Goal: Complete application form

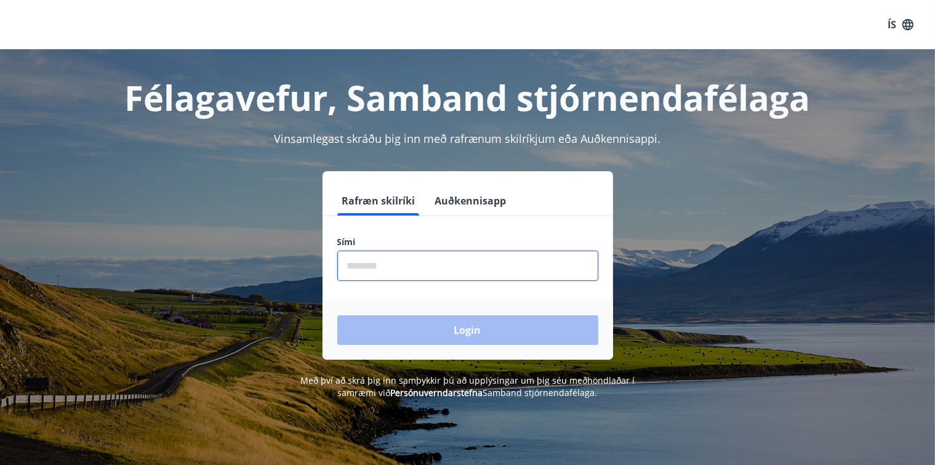
click at [399, 270] on input "phone" at bounding box center [467, 266] width 261 height 30
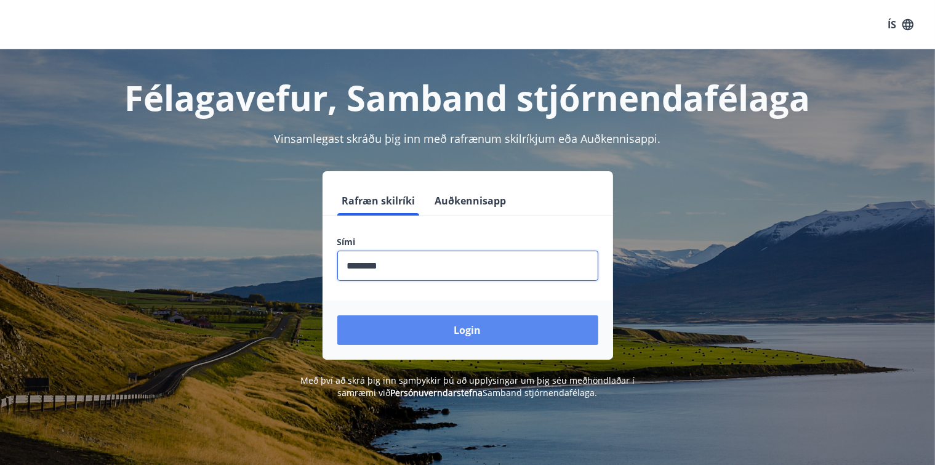
type input "********"
click at [472, 333] on button "Login" at bounding box center [467, 330] width 261 height 30
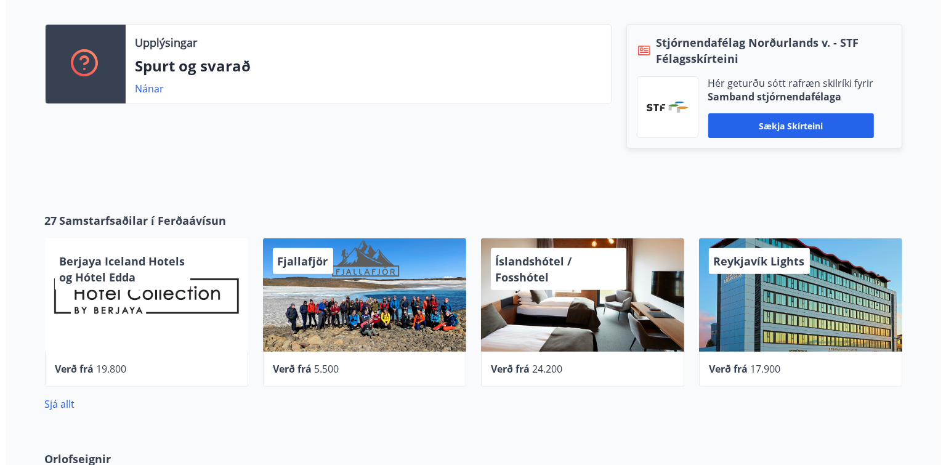
scroll to position [363, 0]
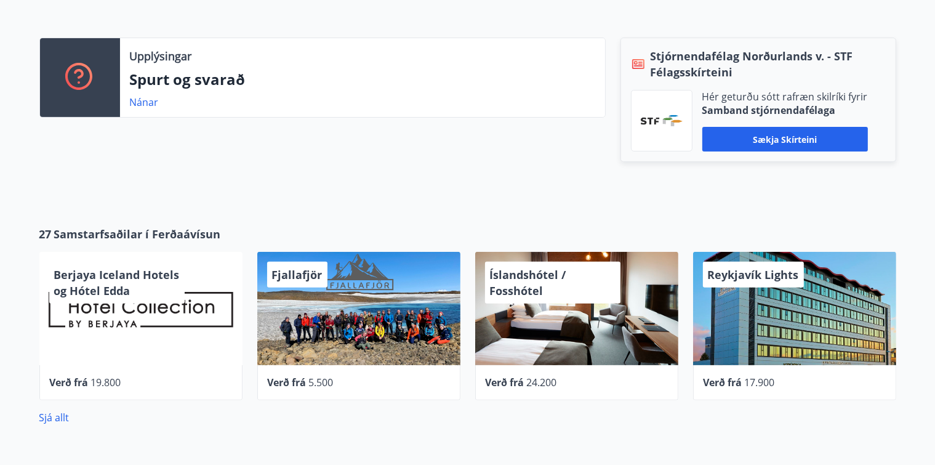
click at [533, 279] on span "Íslandshótel / Fosshótel" at bounding box center [528, 282] width 76 height 31
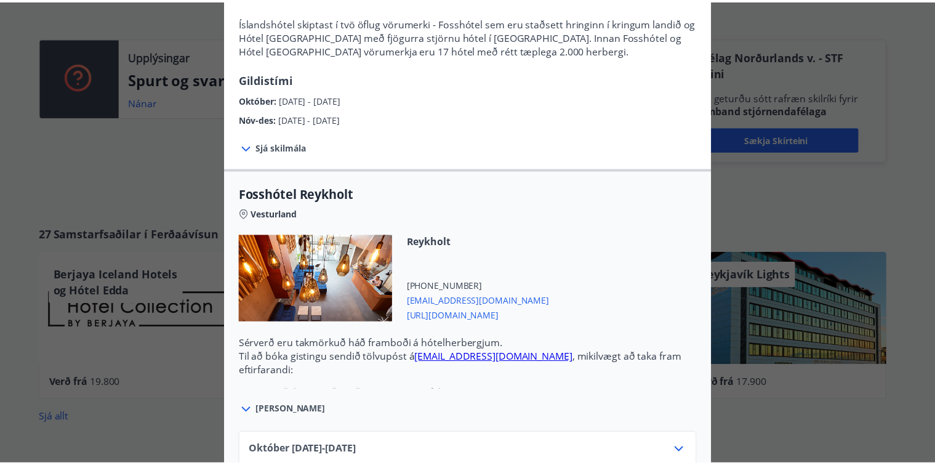
scroll to position [0, 0]
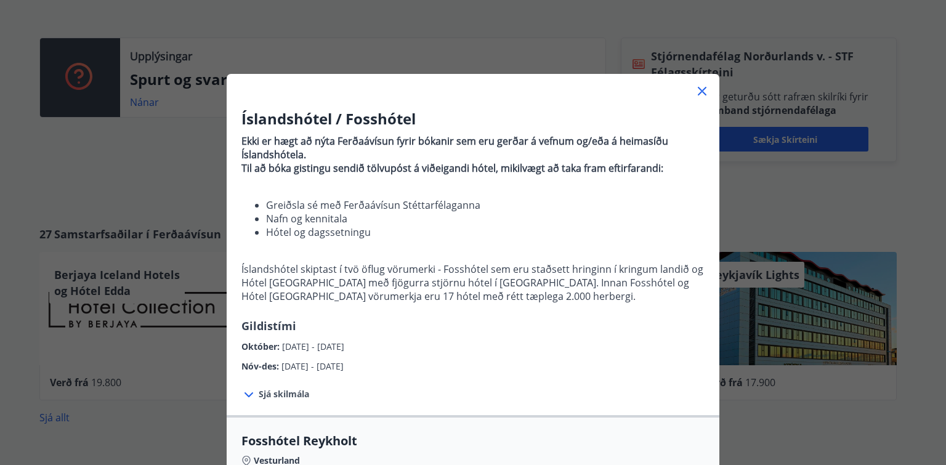
click at [694, 87] on icon at bounding box center [701, 91] width 15 height 15
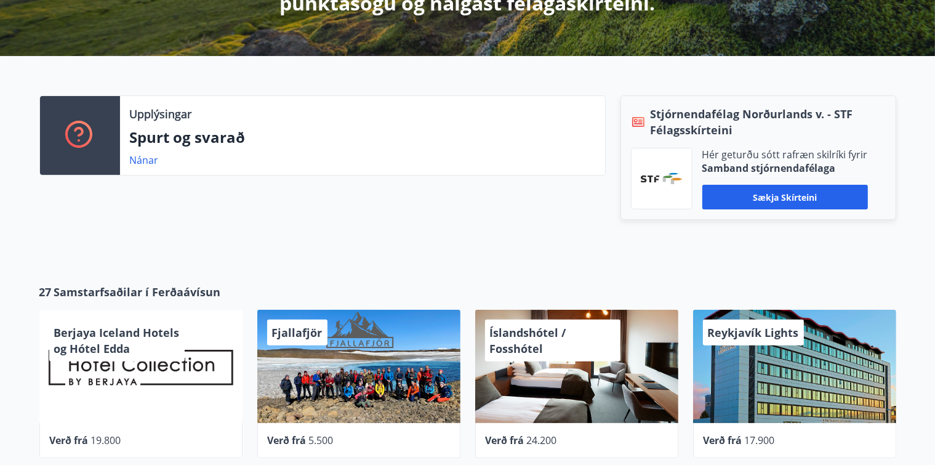
scroll to position [308, 0]
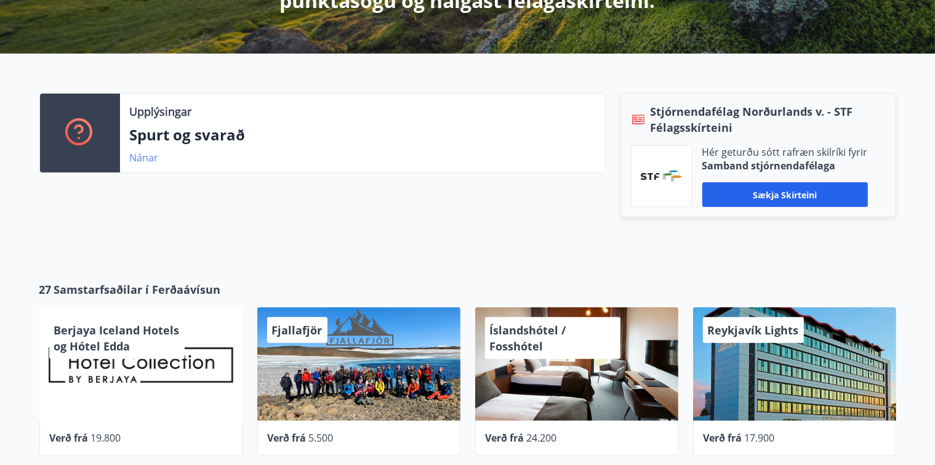
click at [143, 155] on link "Nánar" at bounding box center [144, 158] width 29 height 14
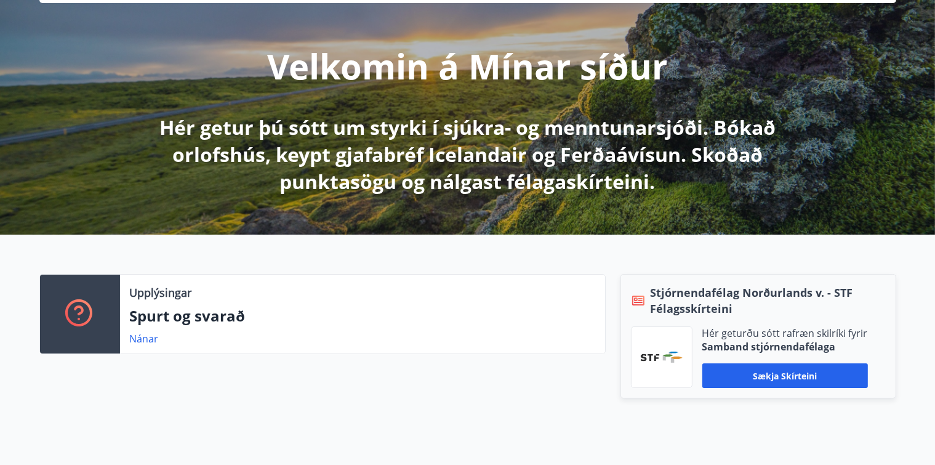
scroll to position [185, 0]
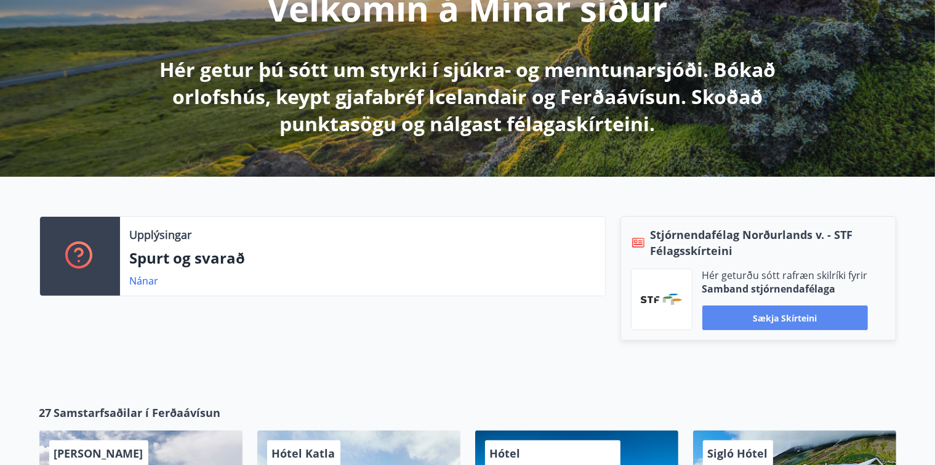
click at [782, 316] on button "Sækja skírteini" at bounding box center [785, 317] width 166 height 25
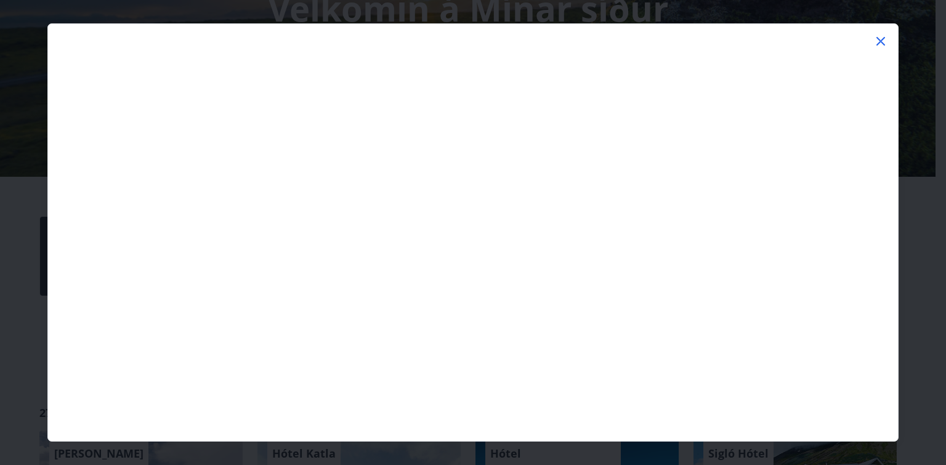
click at [882, 38] on icon at bounding box center [880, 41] width 15 height 15
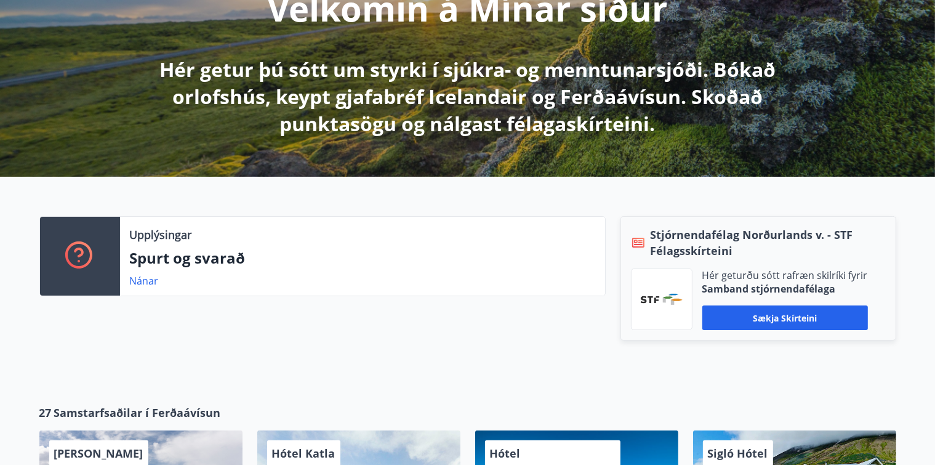
scroll to position [431, 0]
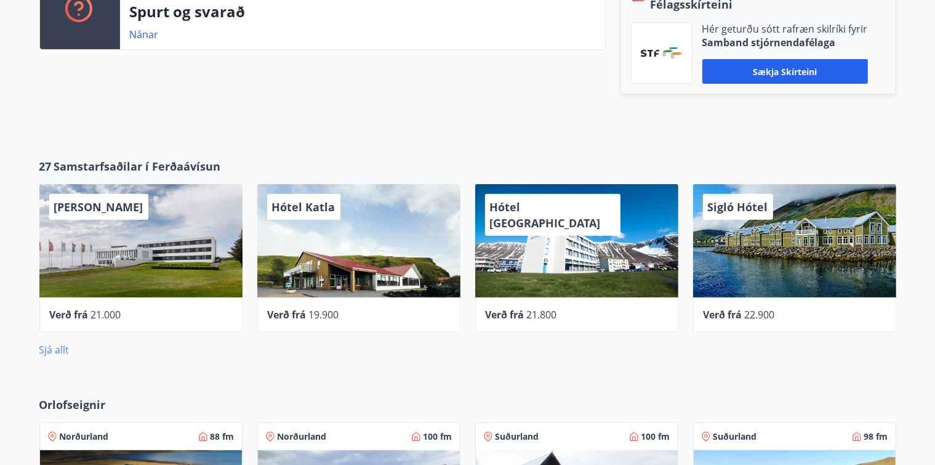
click at [51, 348] on link "Sjá allt" at bounding box center [54, 350] width 30 height 14
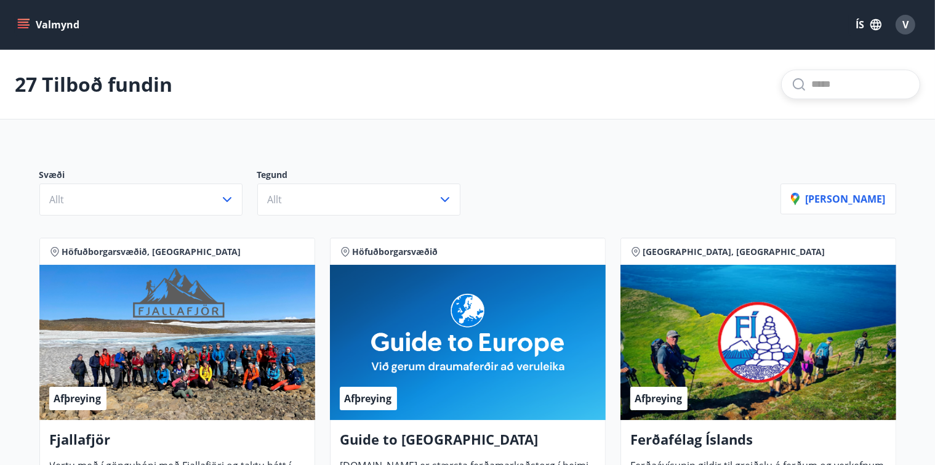
click at [829, 85] on input "text" at bounding box center [860, 84] width 99 height 20
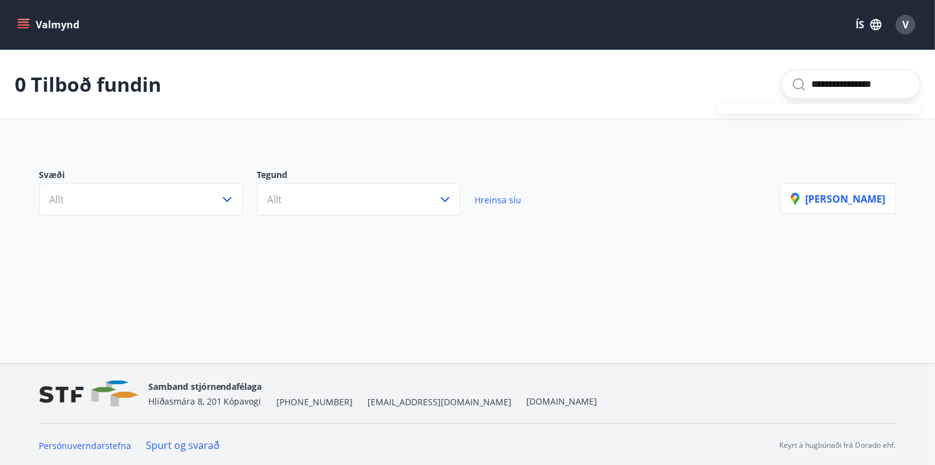
drag, startPoint x: 882, startPoint y: 88, endPoint x: 774, endPoint y: 87, distance: 107.7
click at [781, 87] on div "**********" at bounding box center [850, 85] width 139 height 30
type input "**********"
click at [499, 198] on span "Hreinsa síu" at bounding box center [498, 200] width 47 height 12
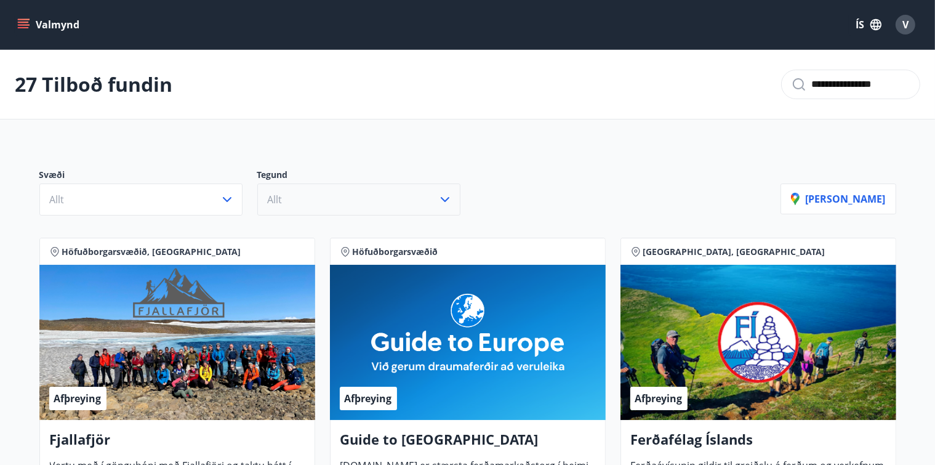
click at [443, 196] on icon "button" at bounding box center [445, 199] width 15 height 15
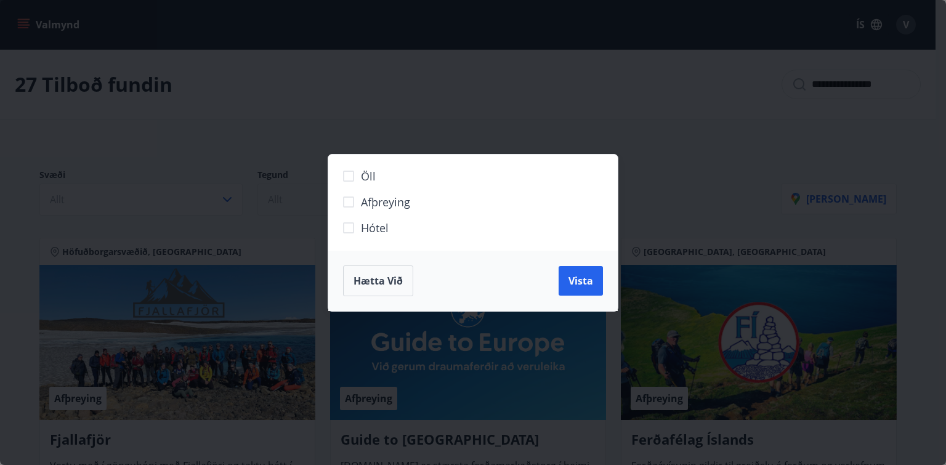
click at [710, 119] on div "Öll Afþreying Hótel Hætta við Vista" at bounding box center [473, 232] width 946 height 465
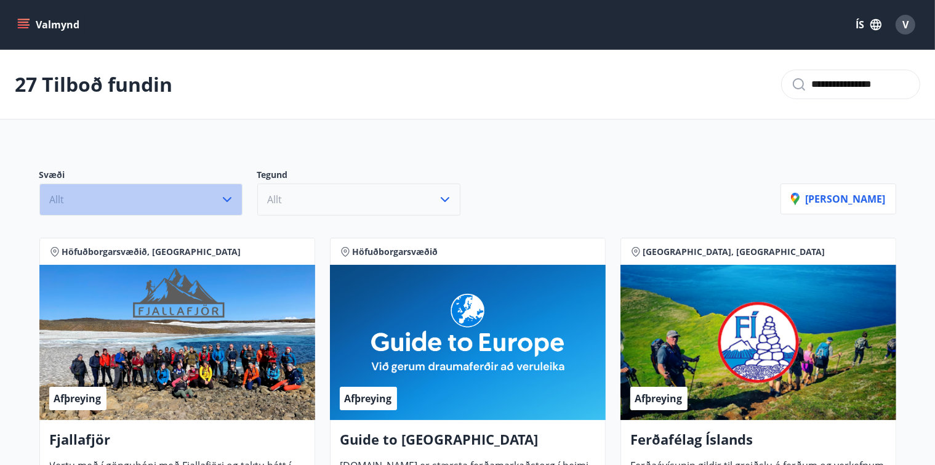
click at [228, 196] on icon "button" at bounding box center [227, 199] width 15 height 15
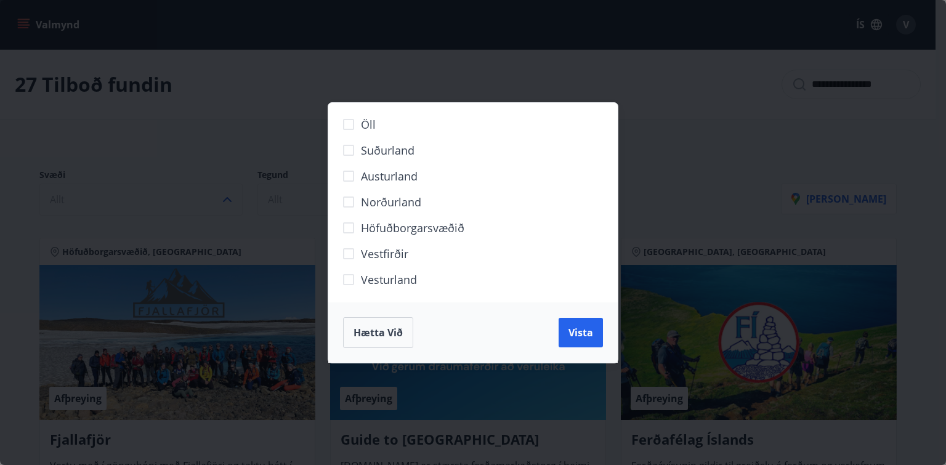
click at [635, 155] on div "Öll Suðurland Austurland Norðurland Höfuðborgarsvæðið Vestfirðir Vesturland Hæt…" at bounding box center [473, 232] width 946 height 465
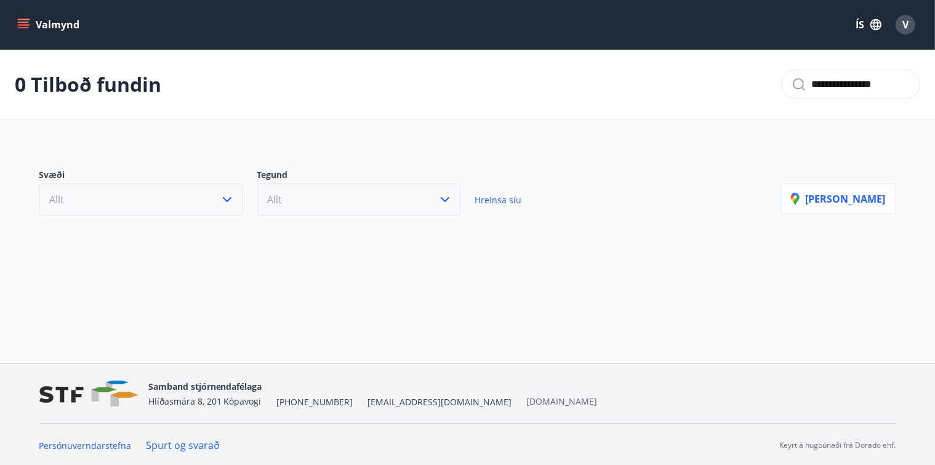
click at [527, 398] on link "[DOMAIN_NAME]" at bounding box center [562, 401] width 71 height 12
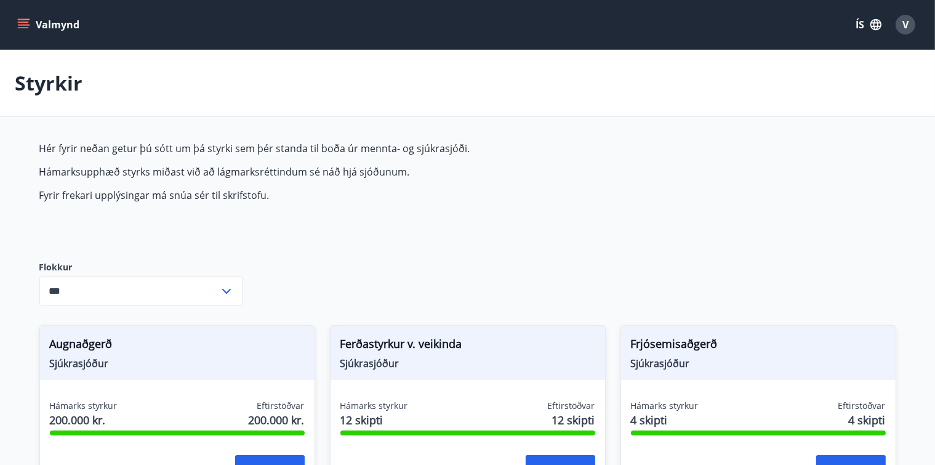
type input "***"
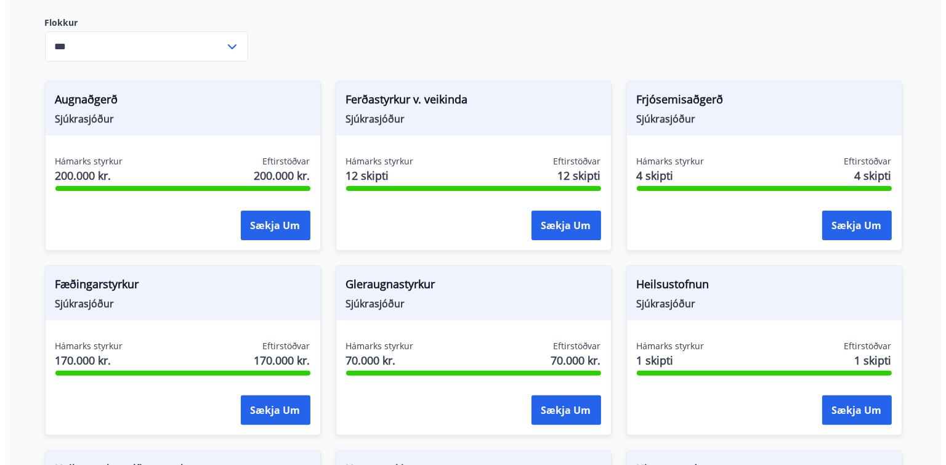
scroll to position [246, 0]
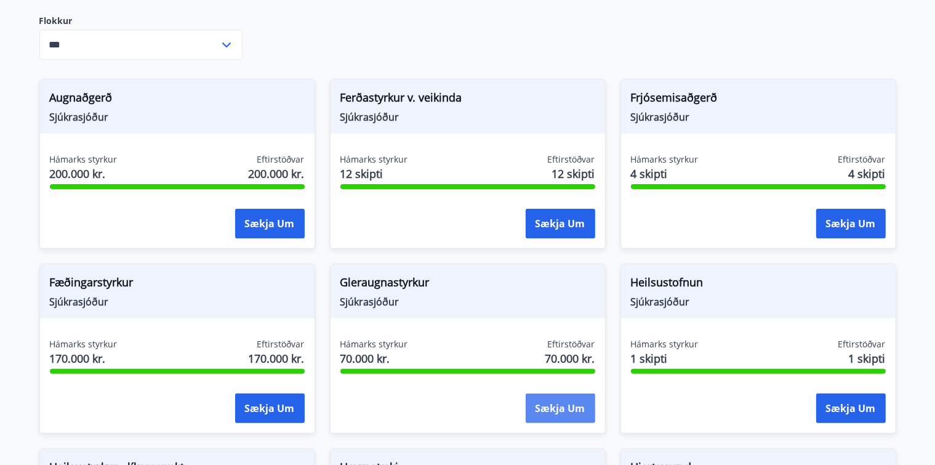
click at [552, 405] on button "Sækja um" at bounding box center [561, 408] width 70 height 30
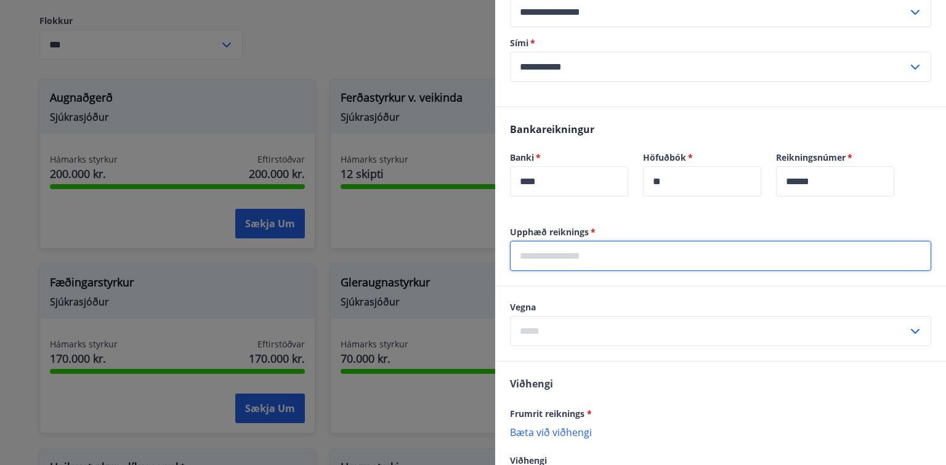
click at [612, 253] on input "text" at bounding box center [720, 256] width 421 height 30
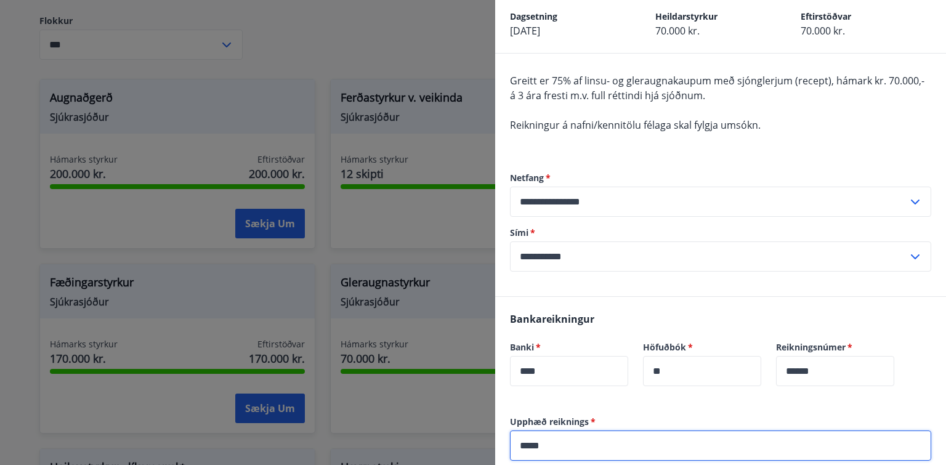
scroll to position [0, 0]
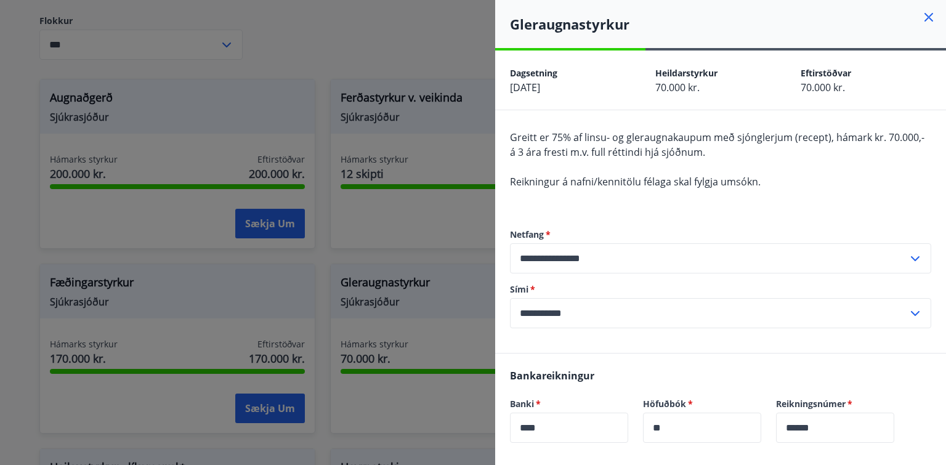
type input "*****"
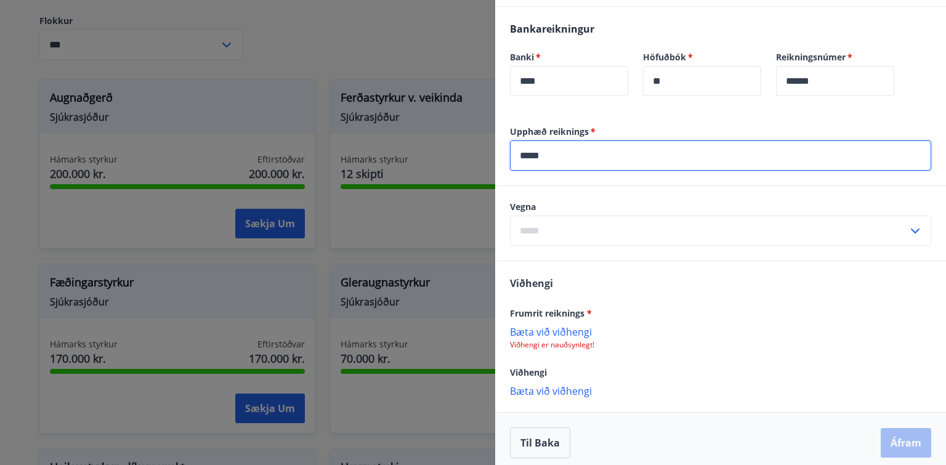
scroll to position [354, 0]
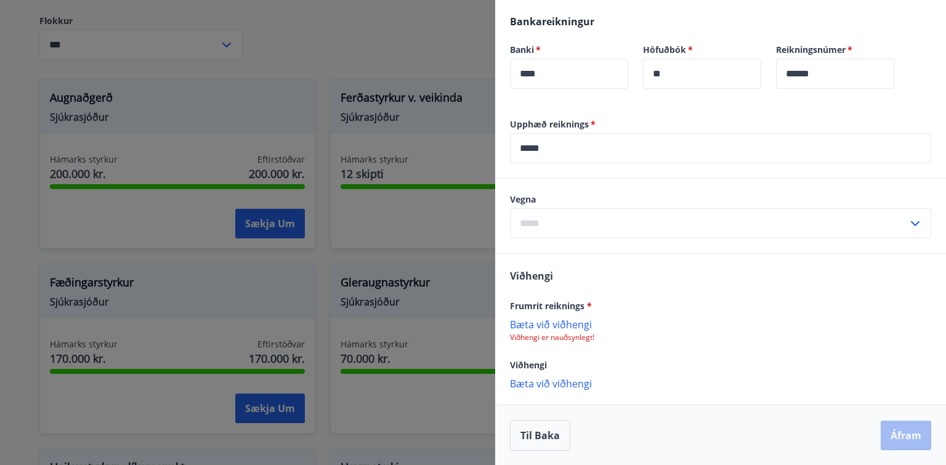
click at [553, 323] on p "Bæta við viðhengi" at bounding box center [720, 324] width 421 height 12
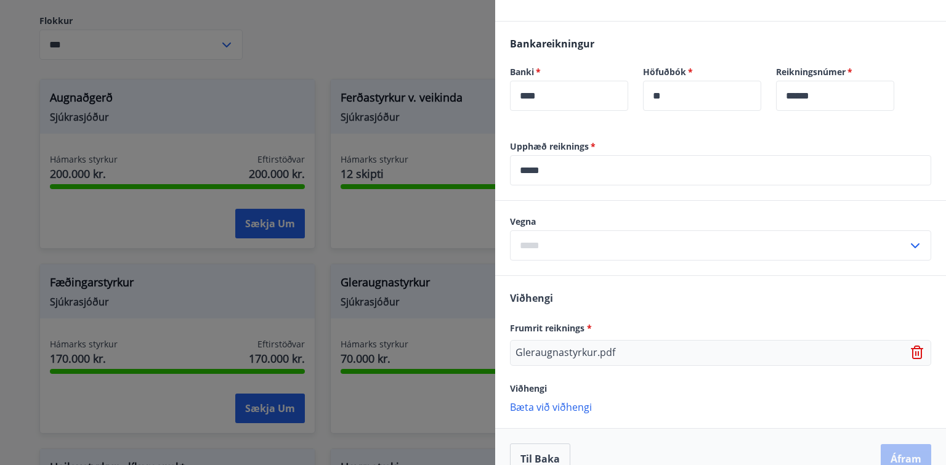
scroll to position [355, 0]
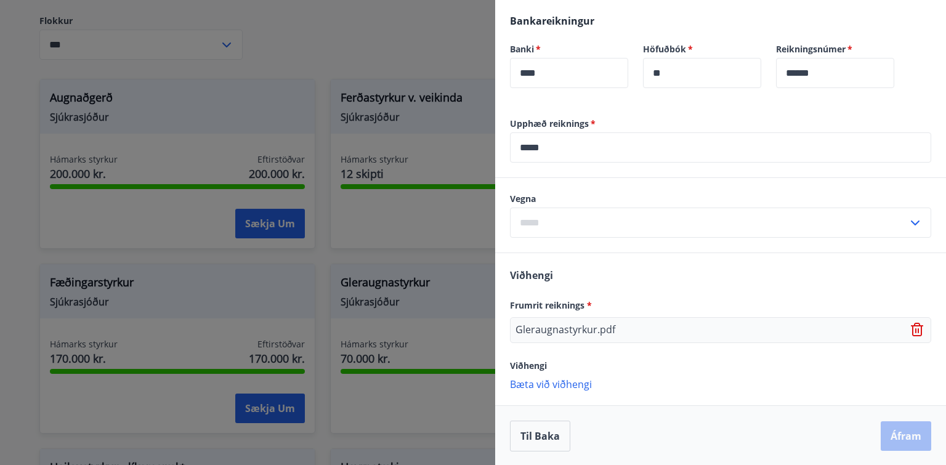
click at [554, 380] on p "Bæta við viðhengi" at bounding box center [720, 383] width 421 height 12
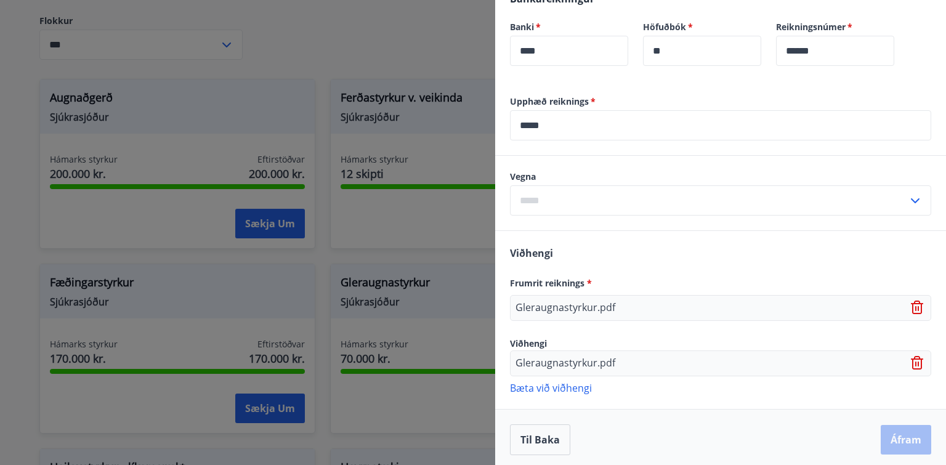
scroll to position [380, 0]
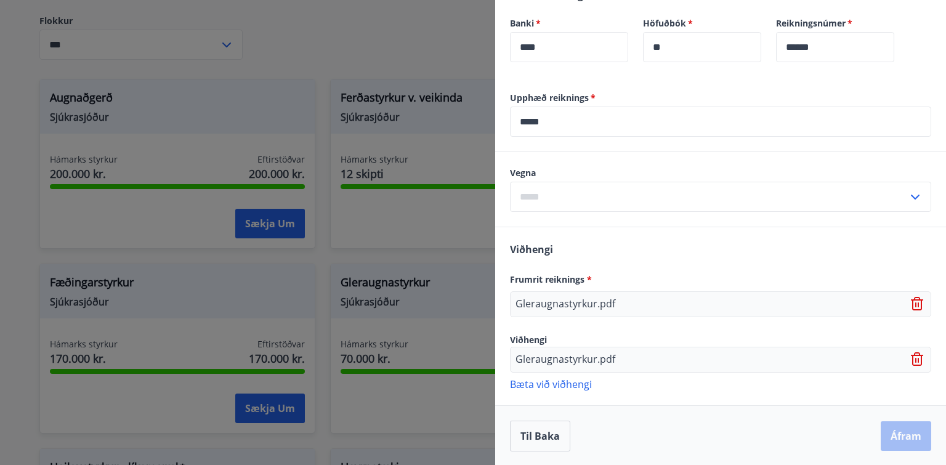
click at [899, 429] on div "Til baka Áfram" at bounding box center [720, 435] width 421 height 31
click at [911, 356] on icon at bounding box center [918, 359] width 15 height 15
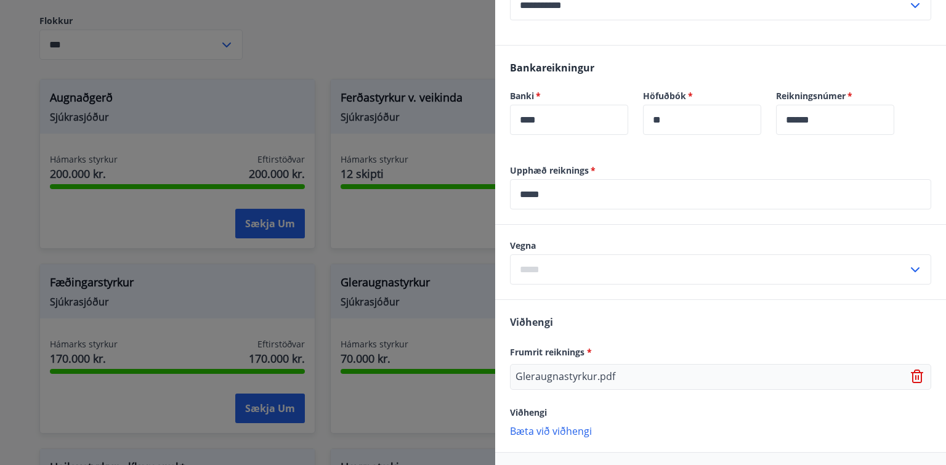
scroll to position [355, 0]
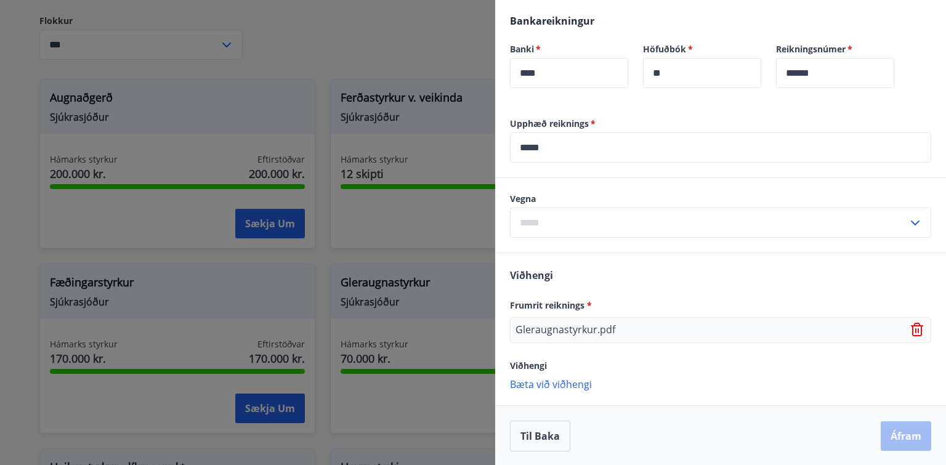
click at [907, 219] on icon at bounding box center [914, 222] width 15 height 15
click at [553, 247] on li "Gleraugu" at bounding box center [720, 249] width 420 height 22
type input "********"
click at [896, 432] on button "Áfram" at bounding box center [905, 436] width 50 height 30
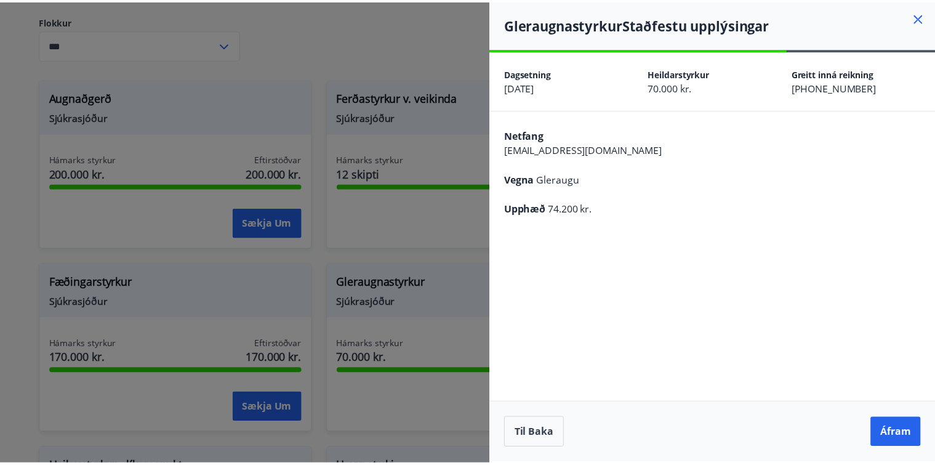
scroll to position [0, 0]
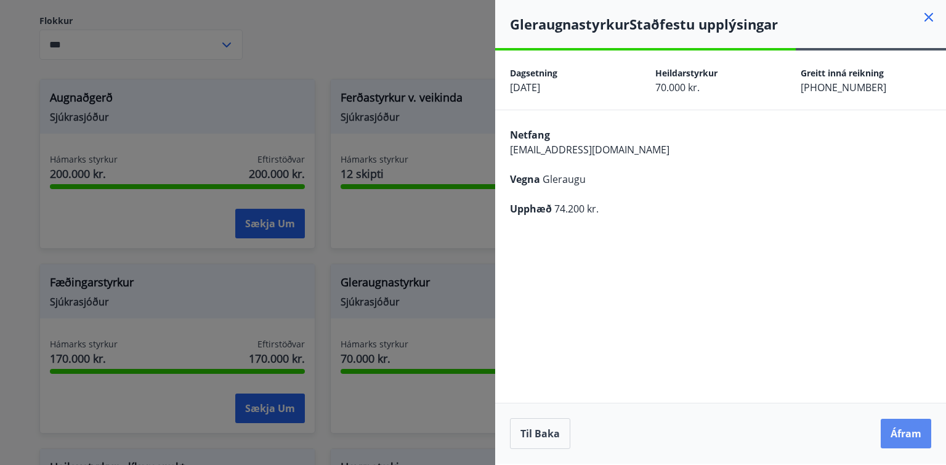
click at [903, 433] on button "Áfram" at bounding box center [905, 434] width 50 height 30
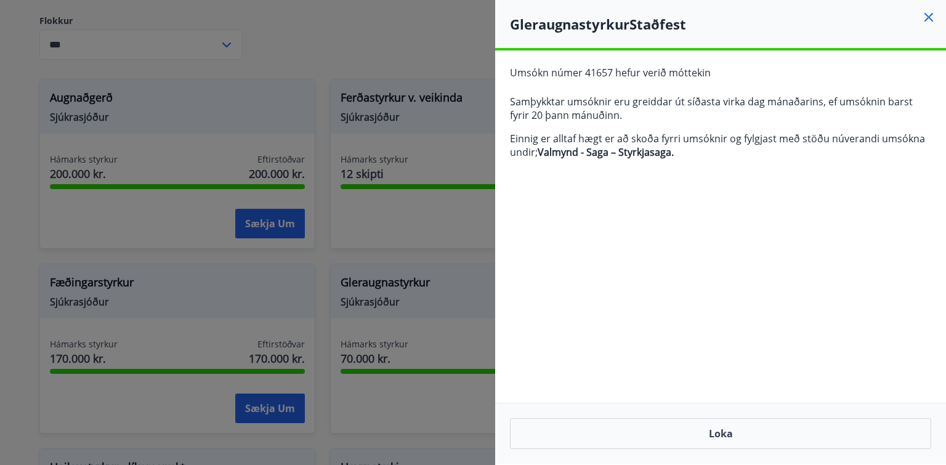
click at [926, 14] on icon at bounding box center [928, 17] width 9 height 9
